Goal: Information Seeking & Learning: Learn about a topic

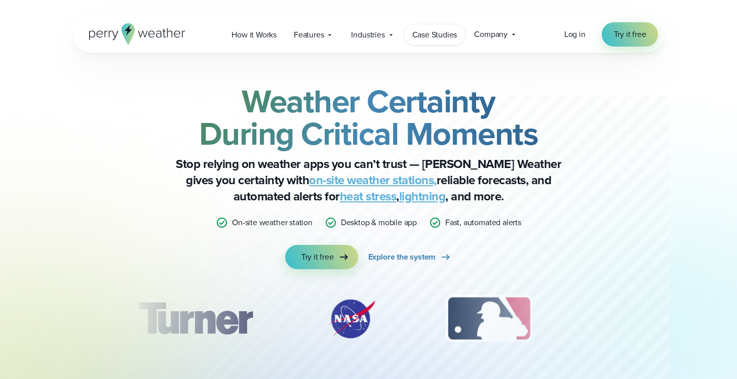
click at [443, 37] on span "Case Studies" at bounding box center [434, 35] width 45 height 12
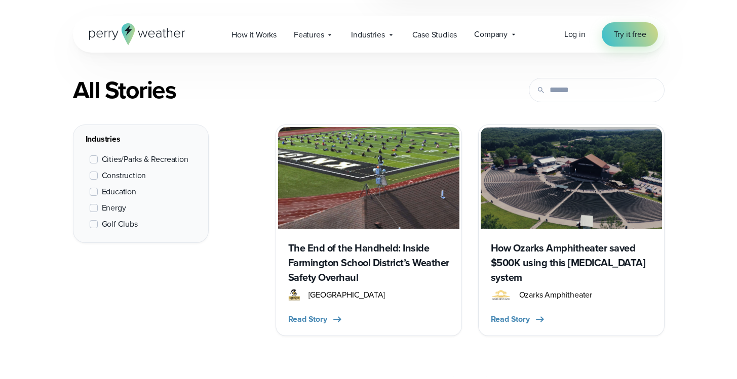
scroll to position [378, 0]
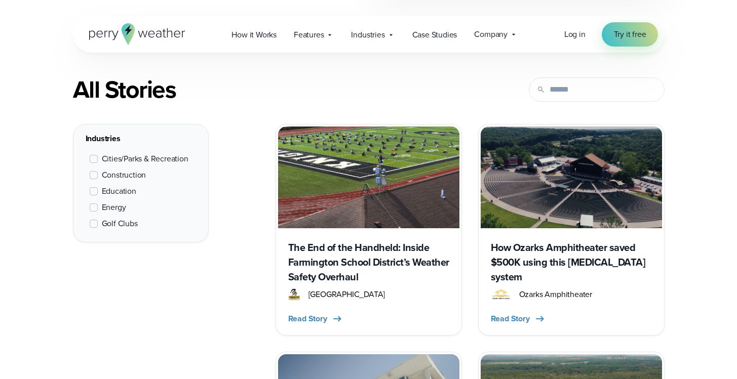
click at [115, 205] on span "Energy" at bounding box center [114, 208] width 24 height 12
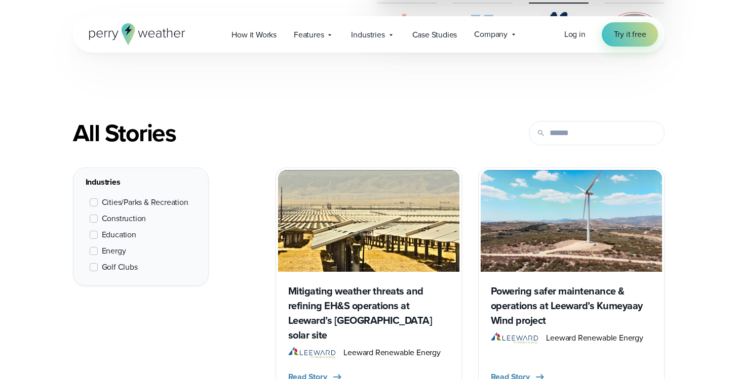
scroll to position [342, 0]
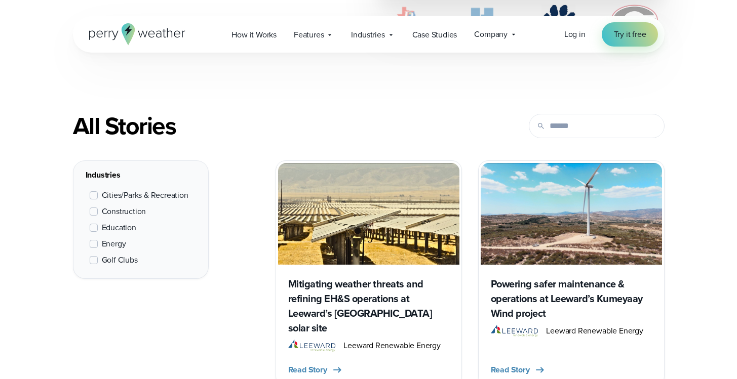
click at [117, 243] on span "Energy" at bounding box center [114, 244] width 24 height 12
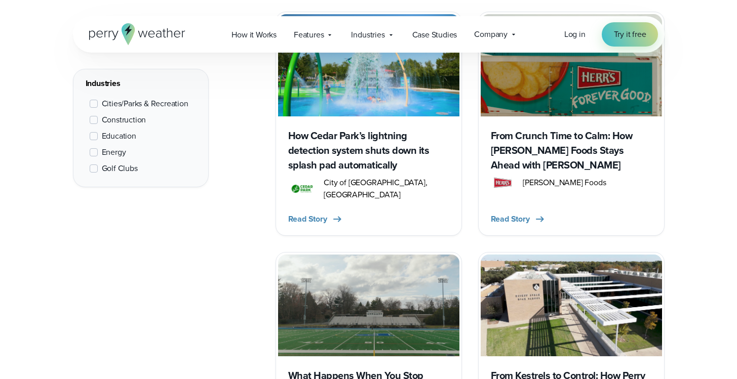
scroll to position [1604, 0]
